Goal: Communication & Community: Answer question/provide support

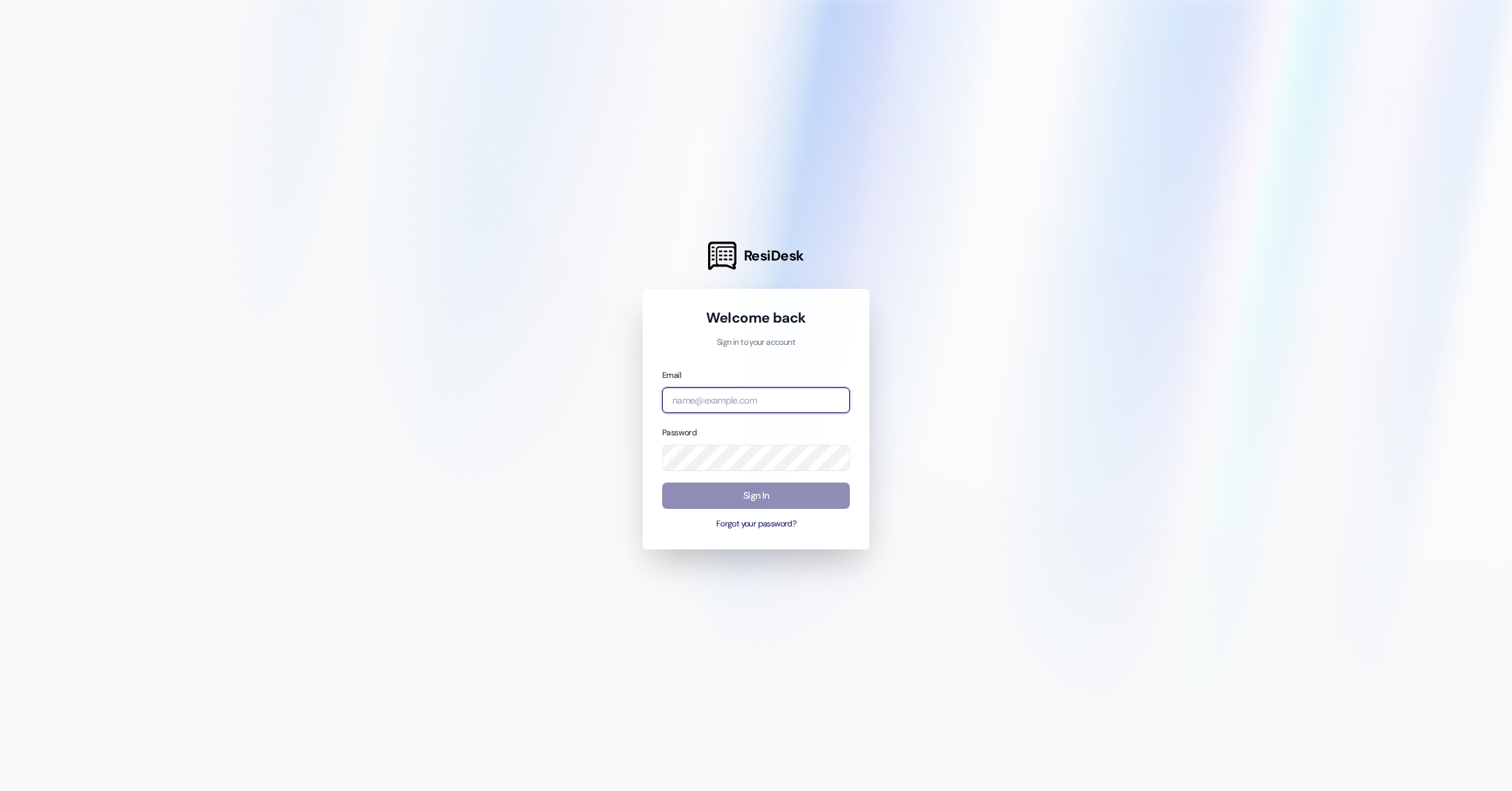
type input "[EMAIL_ADDRESS][DOMAIN_NAME]"
click at [757, 500] on button "Sign In" at bounding box center [755, 495] width 187 height 26
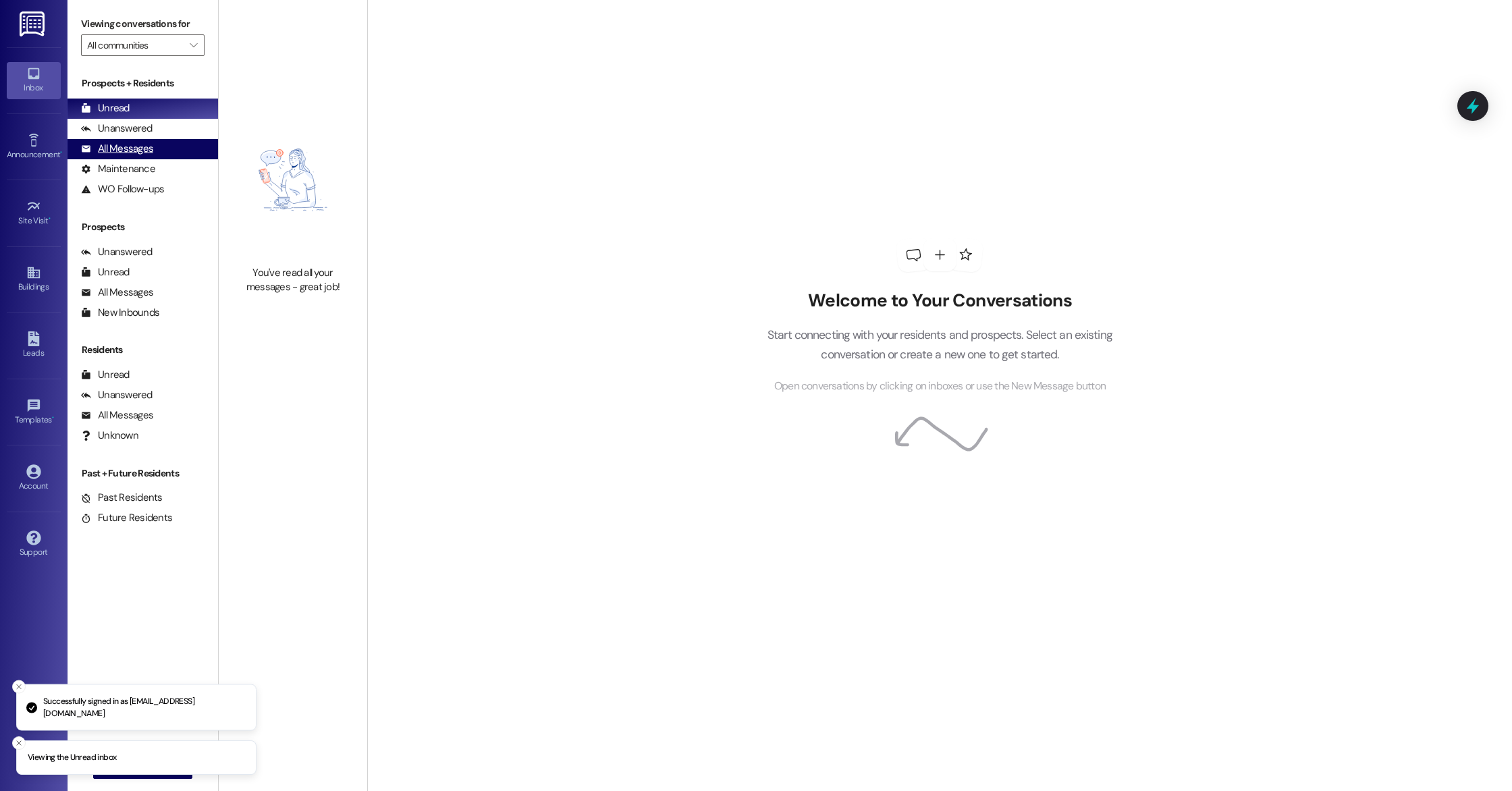
click at [164, 143] on div "All Messages (undefined)" at bounding box center [143, 149] width 150 height 20
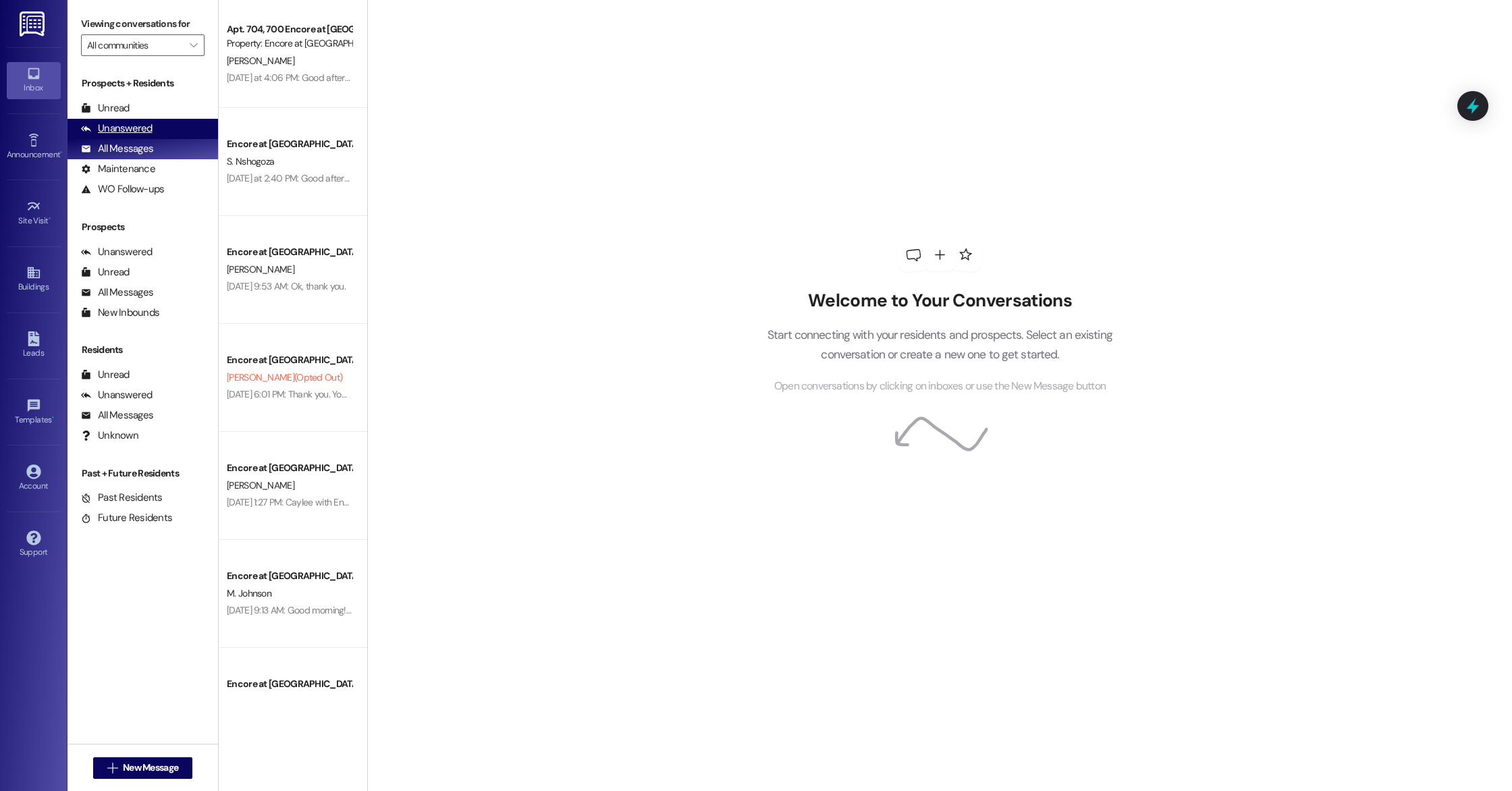
click at [152, 127] on div "Unanswered (0)" at bounding box center [143, 129] width 150 height 20
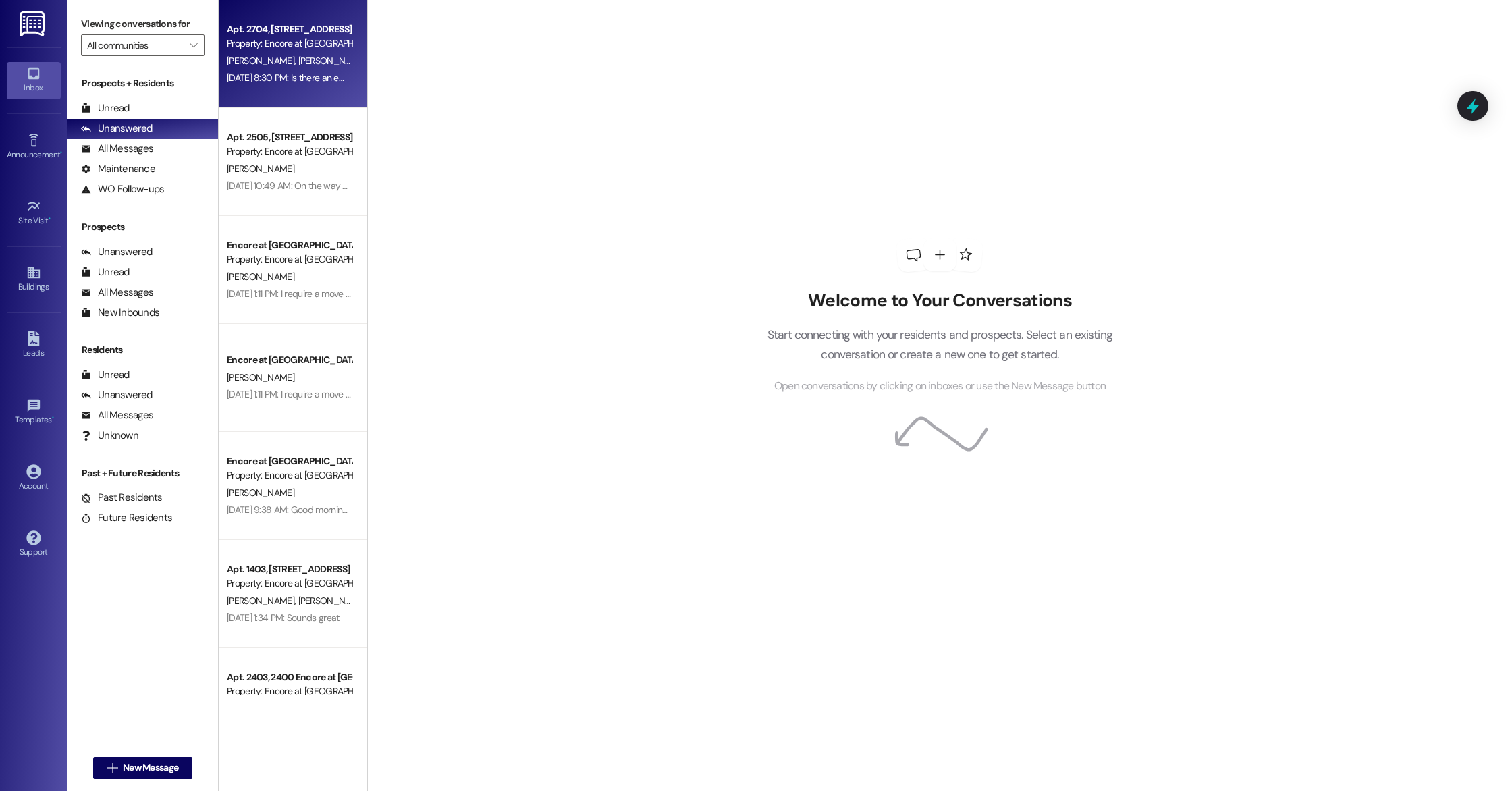
click at [305, 99] on div "Apt. 2704, 2700 Encore at [GEOGRAPHIC_DATA] Property: Encore at [GEOGRAPHIC_DAT…" at bounding box center [293, 54] width 148 height 108
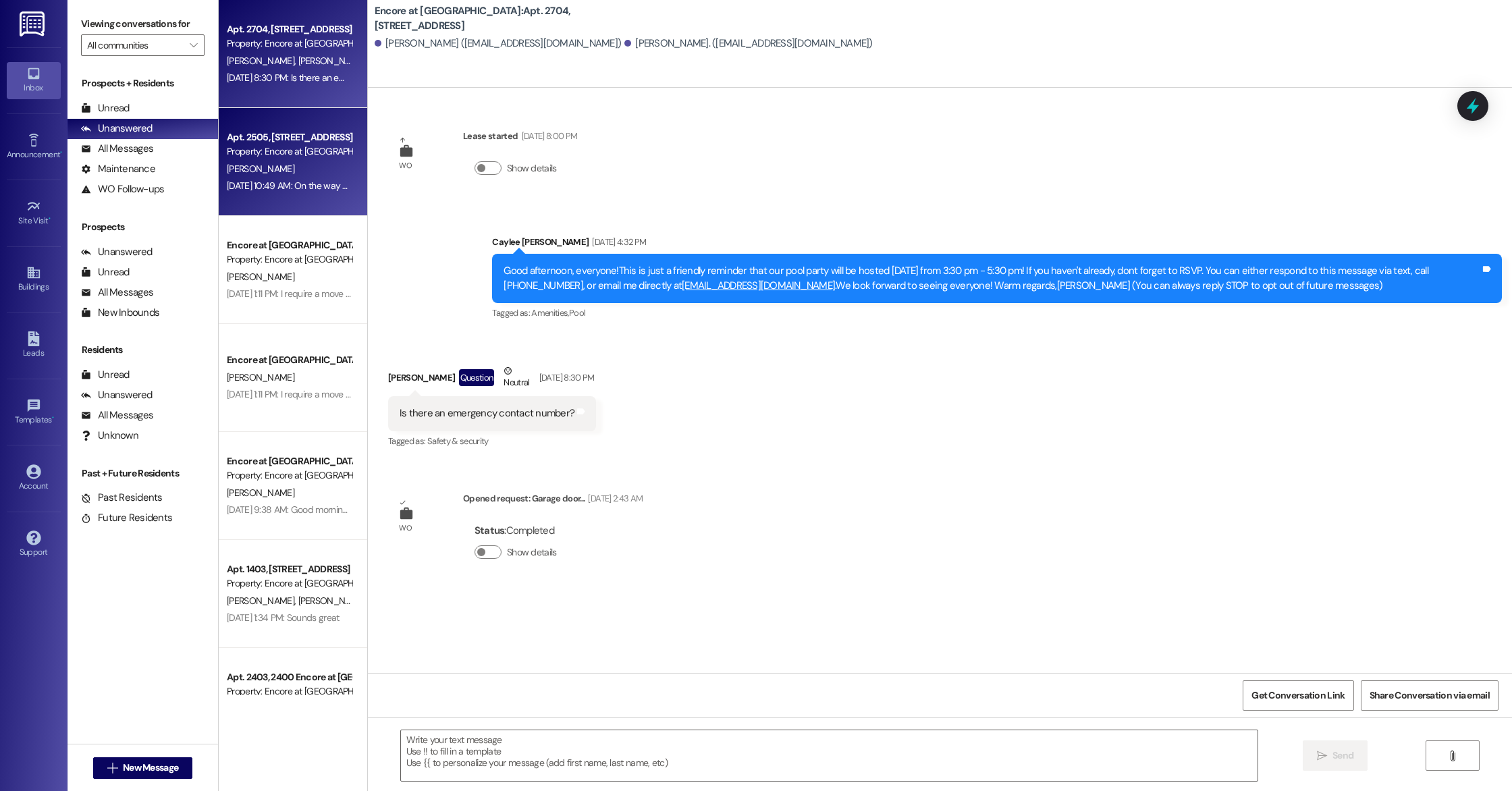
click at [309, 155] on div "Property: Encore at [GEOGRAPHIC_DATA]" at bounding box center [289, 152] width 125 height 14
